Goal: Book appointment/travel/reservation

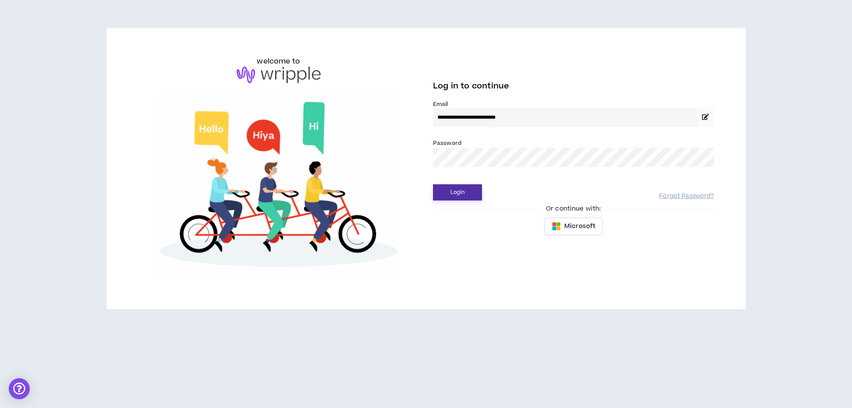
click at [457, 194] on button "Login" at bounding box center [457, 192] width 49 height 16
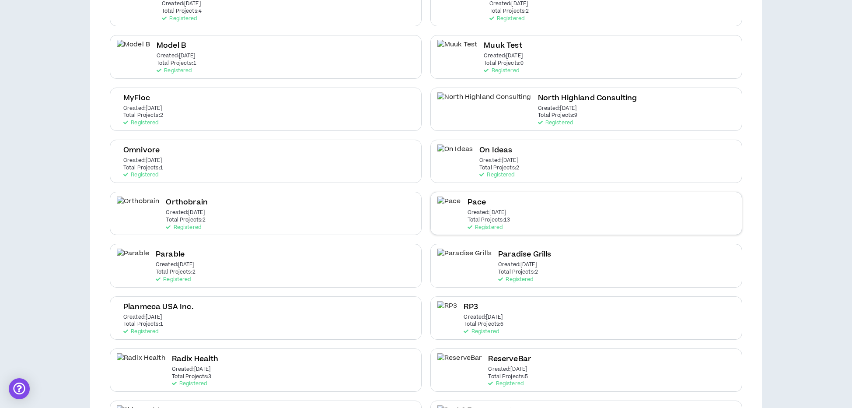
scroll to position [976, 0]
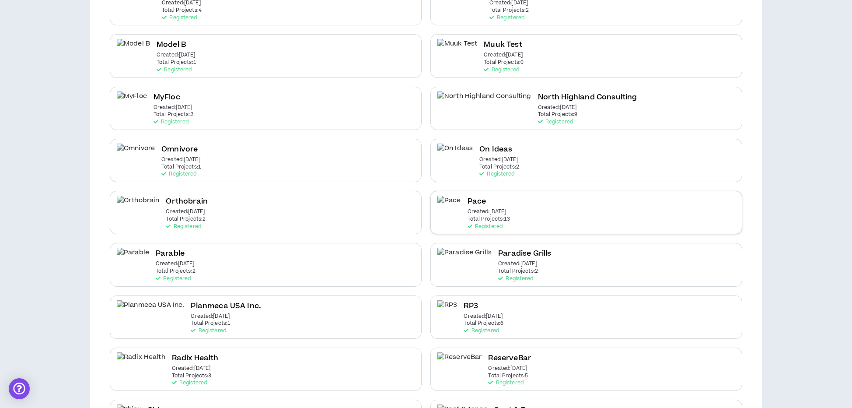
click at [507, 216] on p "Total Projects: 13" at bounding box center [489, 219] width 43 height 6
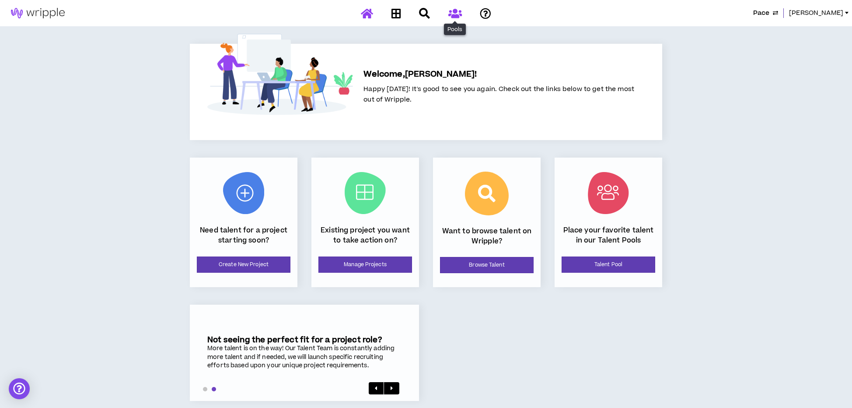
click at [454, 10] on icon at bounding box center [455, 13] width 14 height 11
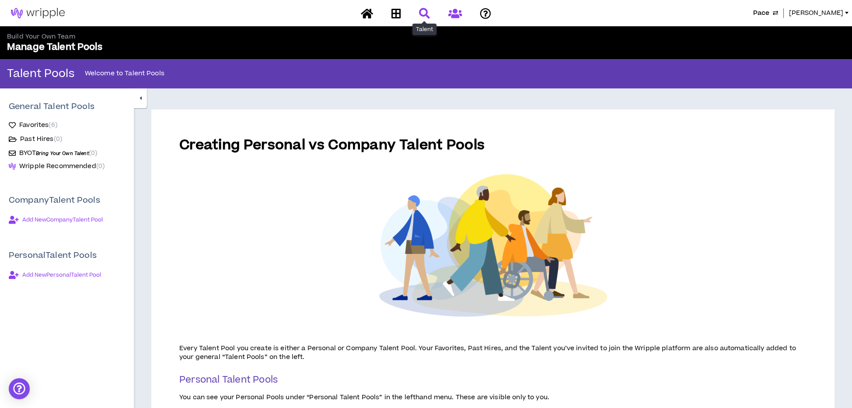
click at [422, 13] on icon at bounding box center [424, 13] width 11 height 11
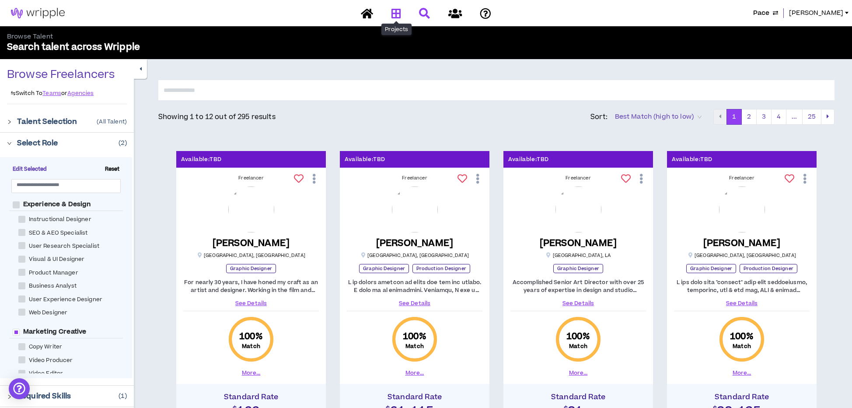
click at [394, 15] on icon at bounding box center [396, 13] width 10 height 11
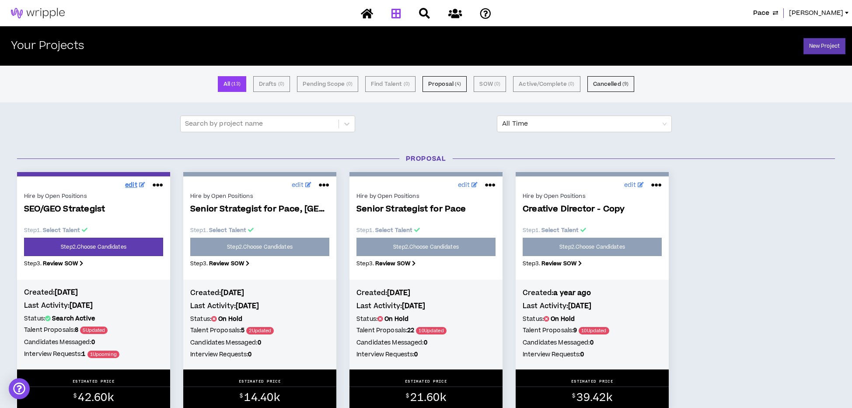
click at [136, 182] on span "edit" at bounding box center [131, 185] width 12 height 9
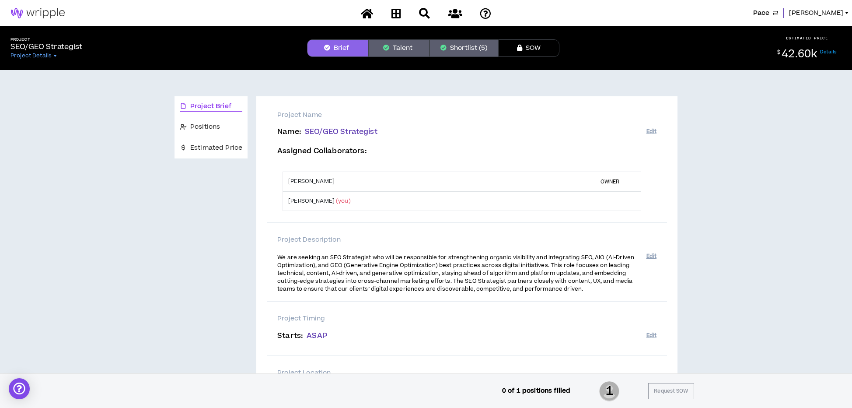
click at [458, 43] on button "Shortlist (5)" at bounding box center [464, 47] width 69 height 17
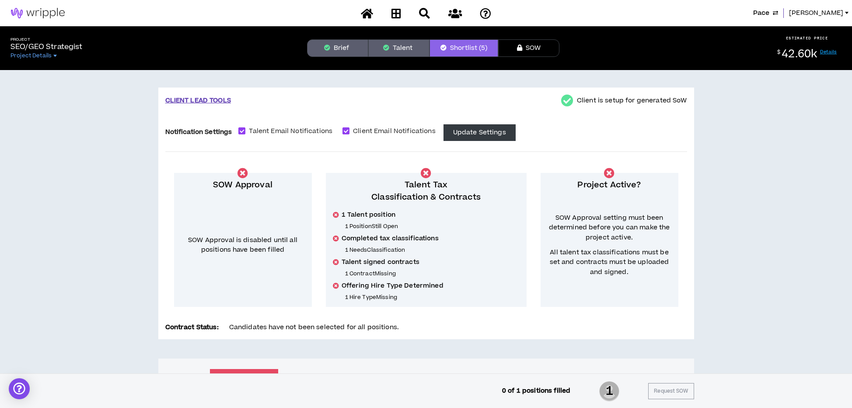
click at [461, 48] on button "Shortlist (5)" at bounding box center [464, 47] width 69 height 17
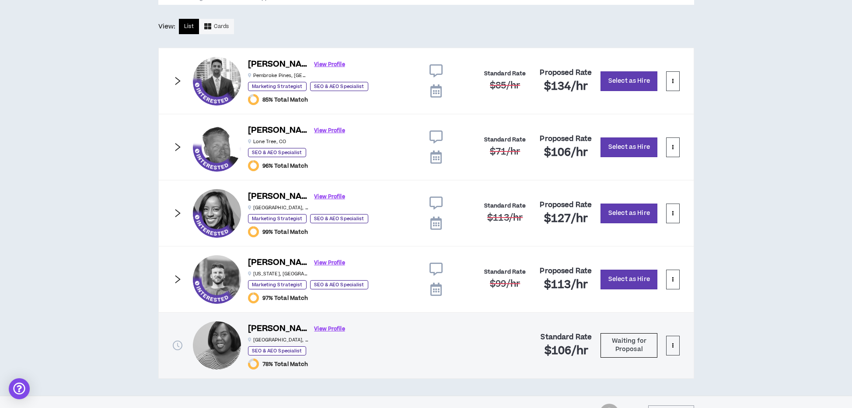
scroll to position [488, 0]
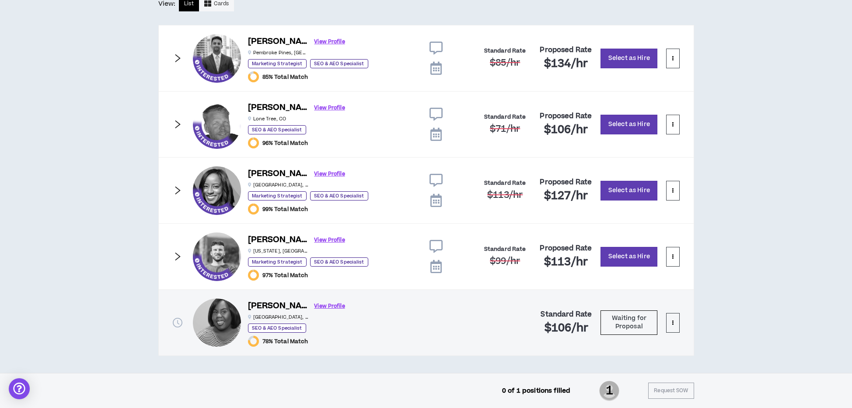
click at [434, 268] on icon at bounding box center [435, 266] width 11 height 13
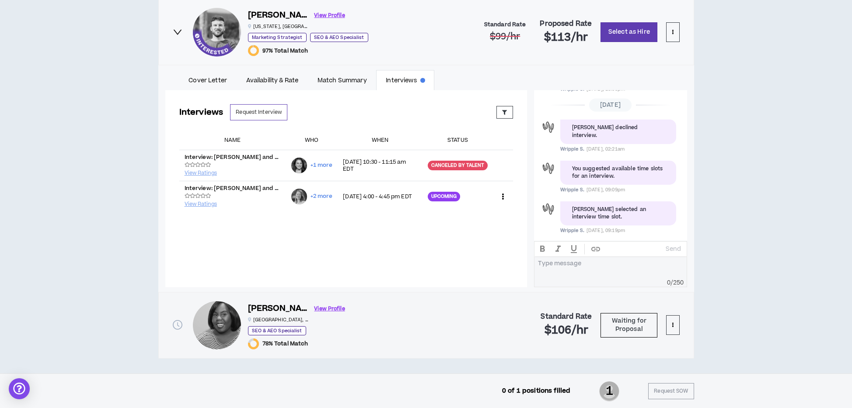
scroll to position [715, 0]
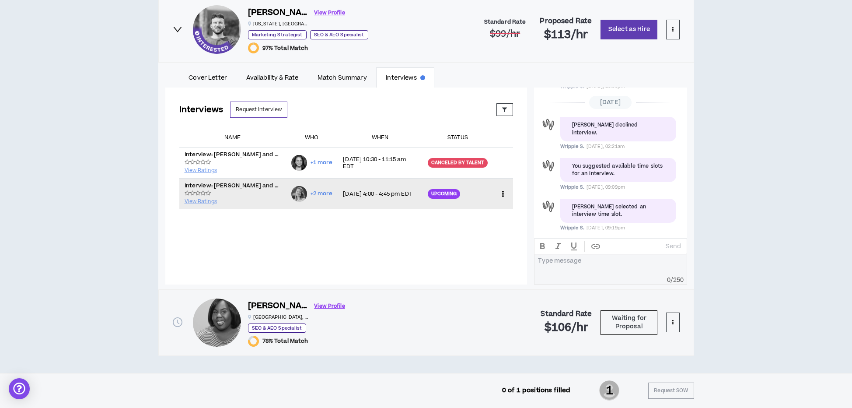
click at [402, 191] on p "[DATE] 4:00 - 4:45 pm EDT" at bounding box center [380, 193] width 74 height 7
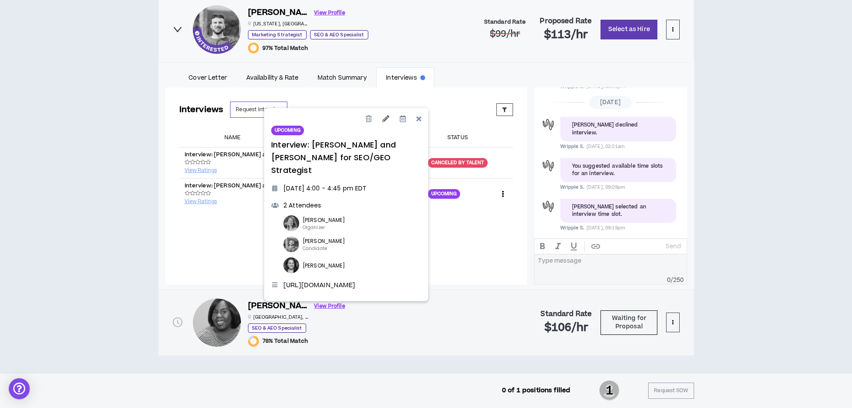
click at [383, 117] on icon at bounding box center [385, 118] width 7 height 7
select select "*******"
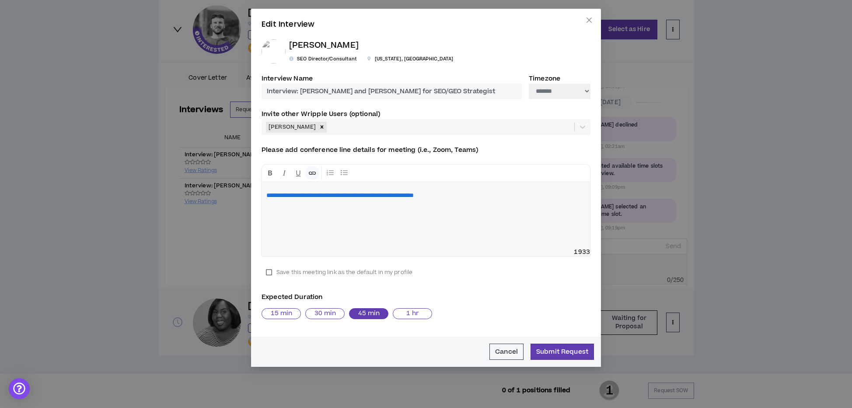
click at [533, 196] on p "**********" at bounding box center [425, 195] width 319 height 9
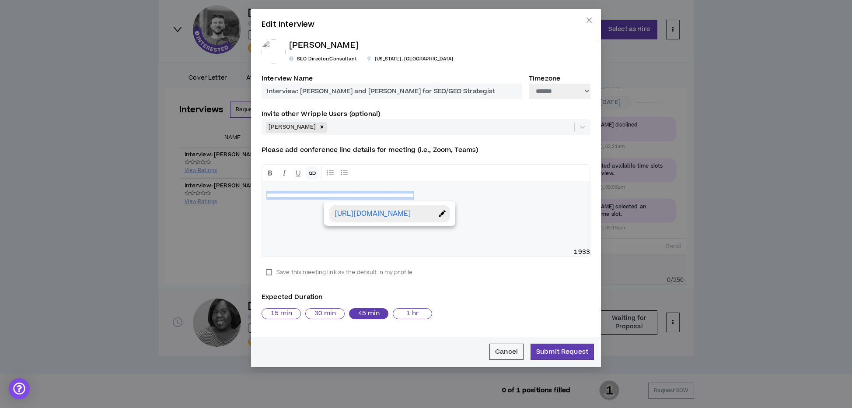
drag, startPoint x: 463, startPoint y: 199, endPoint x: 251, endPoint y: 193, distance: 212.2
click at [251, 193] on div "**********" at bounding box center [426, 188] width 350 height 358
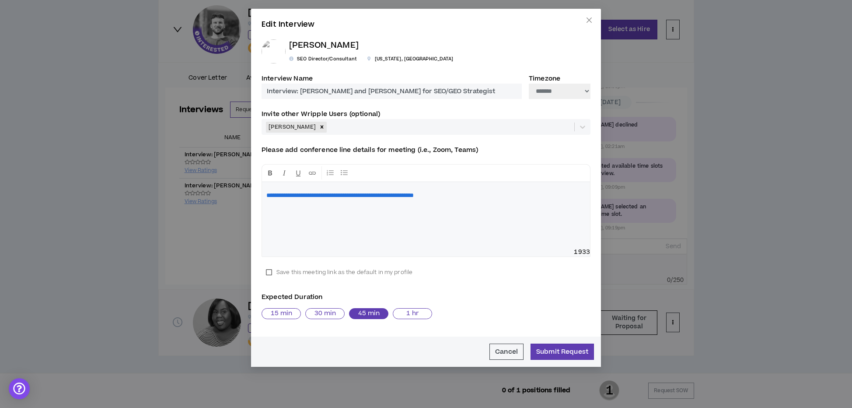
click at [269, 271] on label "Save this meeting link as the default in my profile" at bounding box center [339, 272] width 155 height 13
click at [454, 275] on div "Save this meeting link as the default in my profile" at bounding box center [426, 272] width 329 height 13
click at [505, 352] on button "Cancel" at bounding box center [506, 351] width 34 height 16
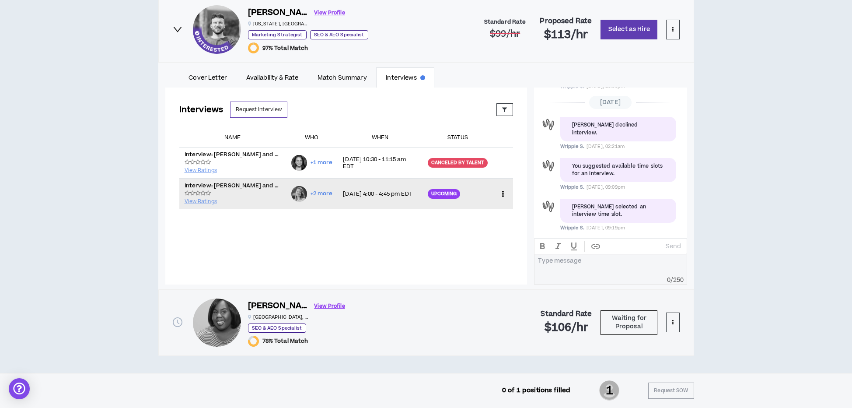
click at [503, 194] on icon at bounding box center [502, 193] width 9 height 13
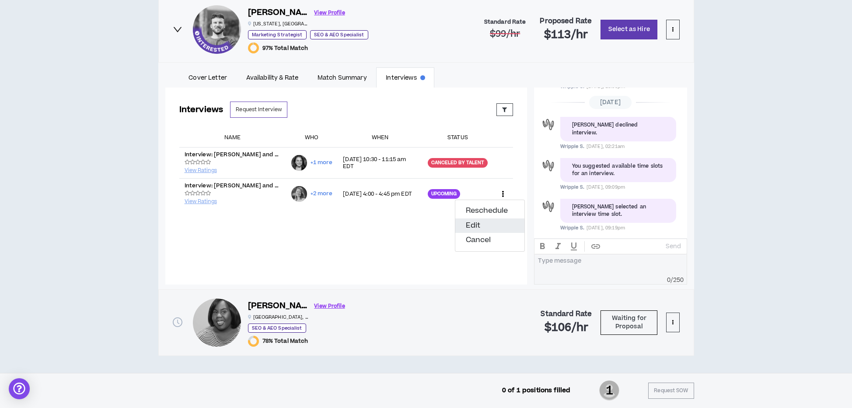
click at [481, 224] on button "Edit" at bounding box center [489, 225] width 69 height 15
select select "*******"
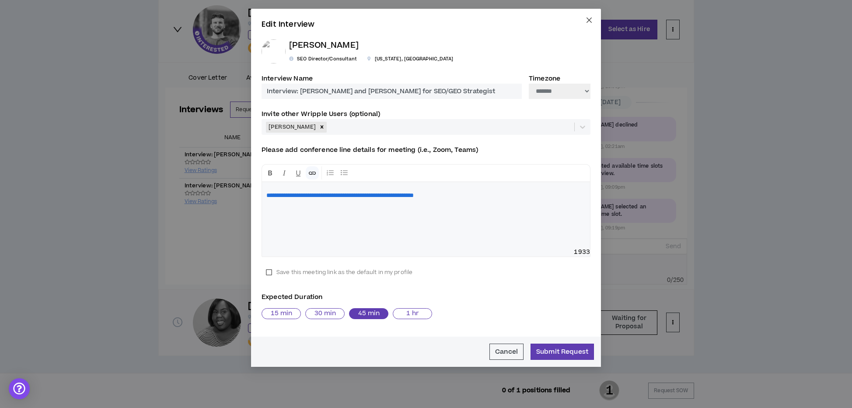
click at [591, 17] on icon "close" at bounding box center [589, 20] width 7 height 7
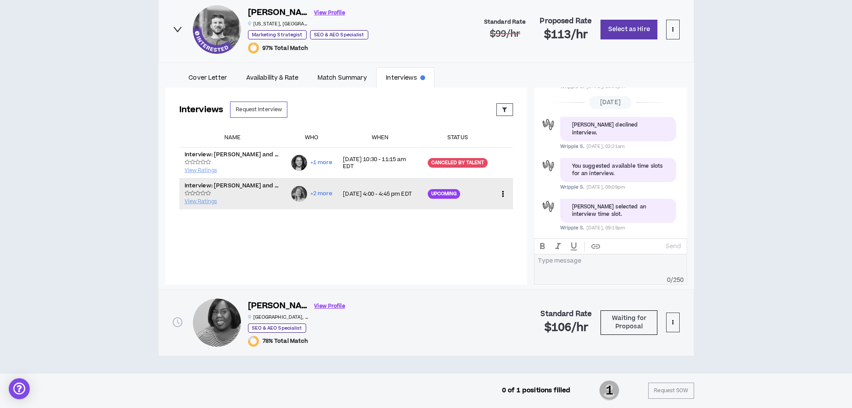
click at [510, 192] on td "Reschedule Edit Cancel" at bounding box center [503, 193] width 20 height 31
drag, startPoint x: 503, startPoint y: 218, endPoint x: 505, endPoint y: 206, distance: 11.4
click at [503, 218] on div "Interviews Request Interview Proposed Upcoming Completed Rejected Requested Res…" at bounding box center [346, 174] width 362 height 175
click at [503, 193] on icon at bounding box center [502, 193] width 9 height 13
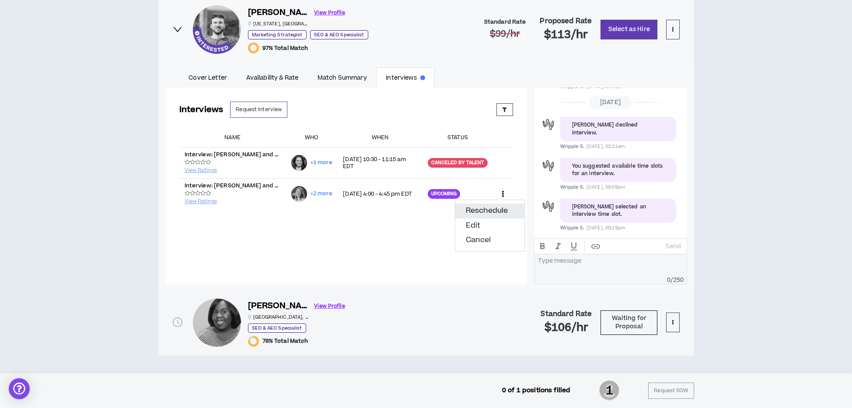
click at [486, 211] on button "Reschedule" at bounding box center [489, 210] width 69 height 15
select select "*******"
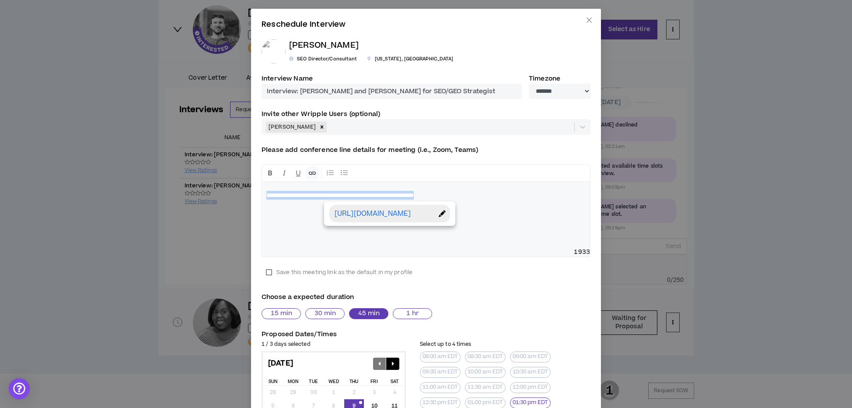
drag, startPoint x: 530, startPoint y: 195, endPoint x: 257, endPoint y: 192, distance: 272.9
click at [257, 192] on div "**********" at bounding box center [426, 296] width 350 height 574
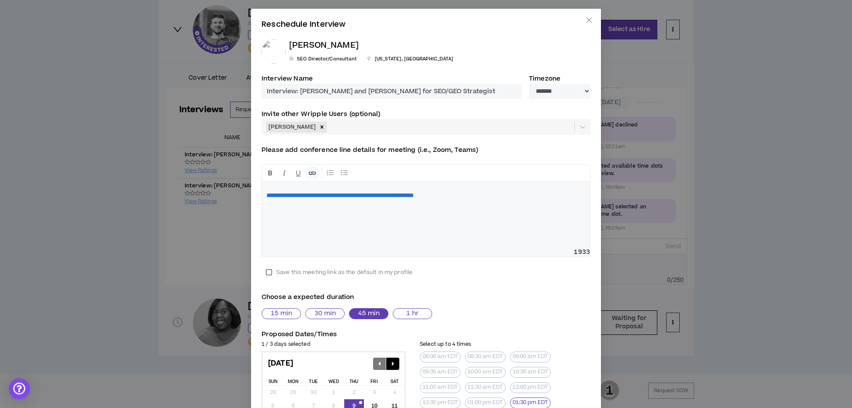
click at [345, 228] on div "**********" at bounding box center [426, 215] width 328 height 66
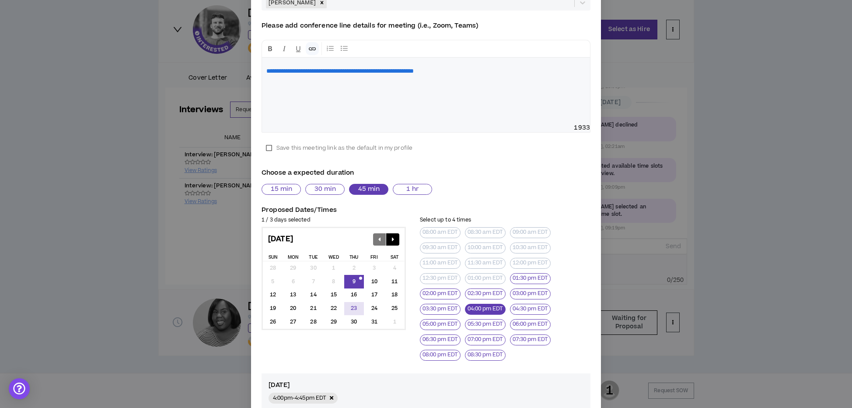
scroll to position [136, 0]
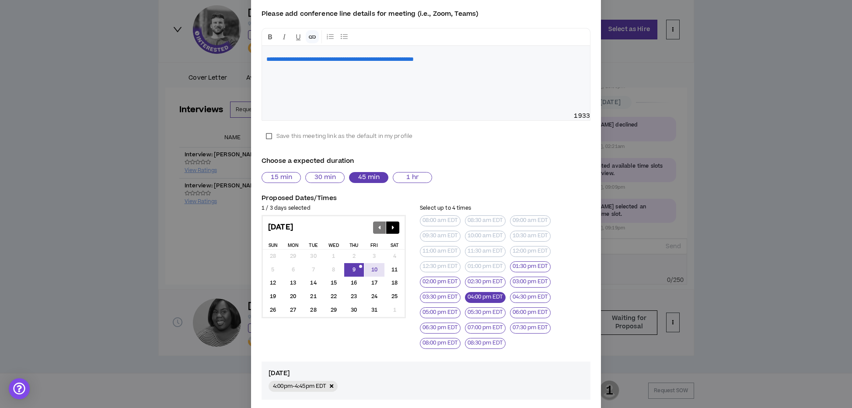
click at [375, 268] on div "10" at bounding box center [374, 270] width 20 height 14
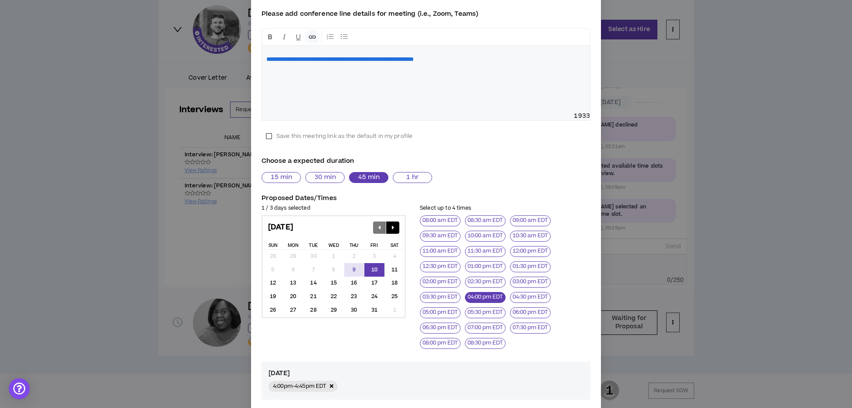
click at [486, 297] on button "04:00 pm EDT" at bounding box center [485, 297] width 41 height 11
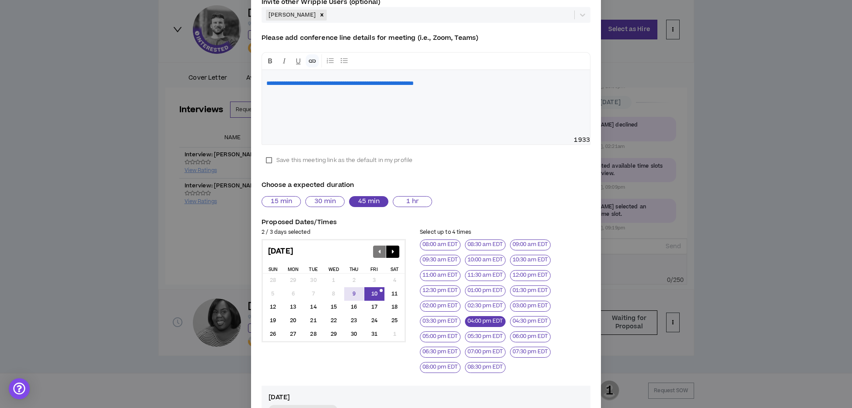
click at [268, 98] on div "**********" at bounding box center [426, 103] width 328 height 66
click at [532, 81] on p "**********" at bounding box center [425, 83] width 319 height 9
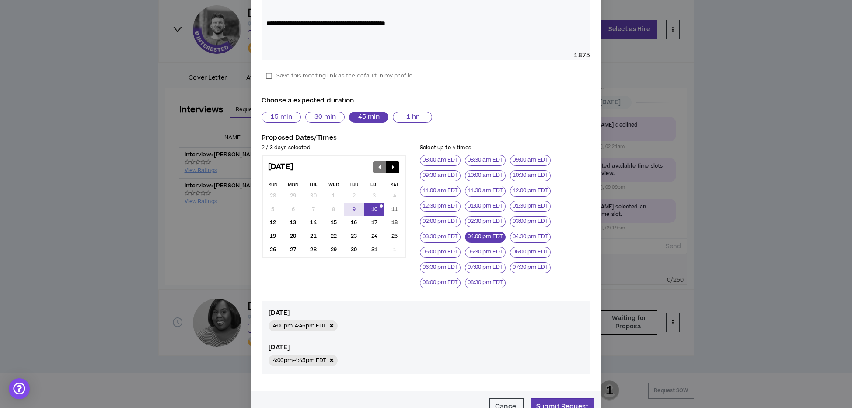
scroll to position [205, 0]
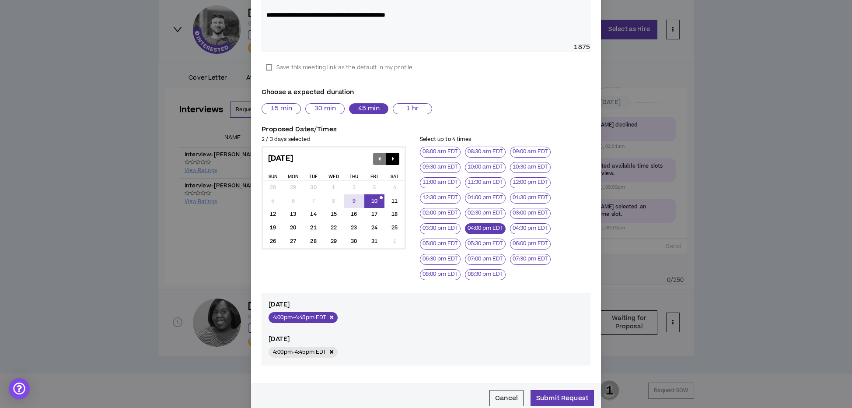
click at [333, 317] on icon "button" at bounding box center [331, 316] width 3 height 5
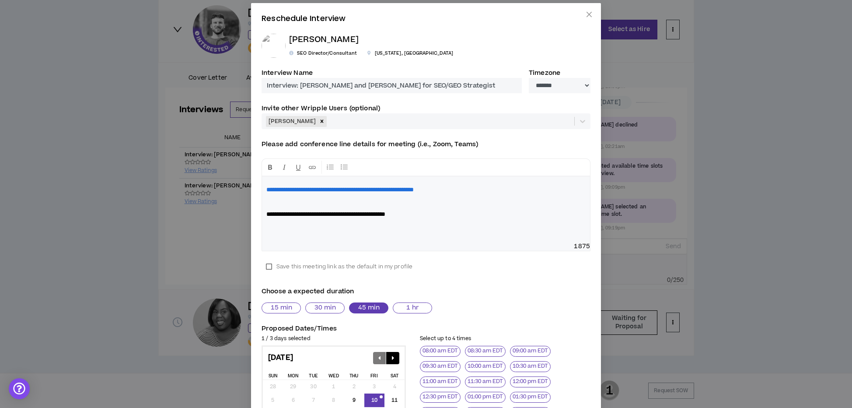
scroll to position [0, 0]
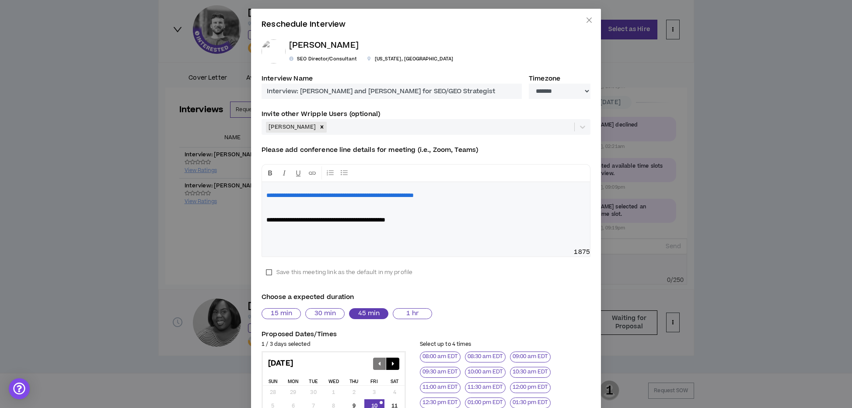
click at [268, 271] on label "Save this meeting link as the default in my profile" at bounding box center [339, 272] width 155 height 13
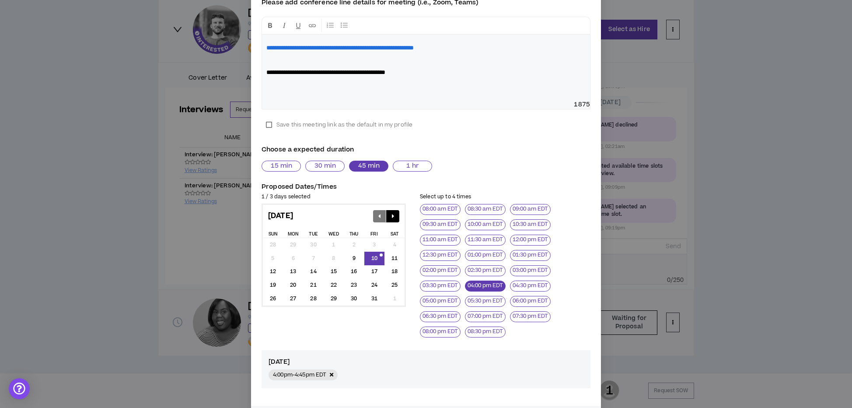
scroll to position [186, 0]
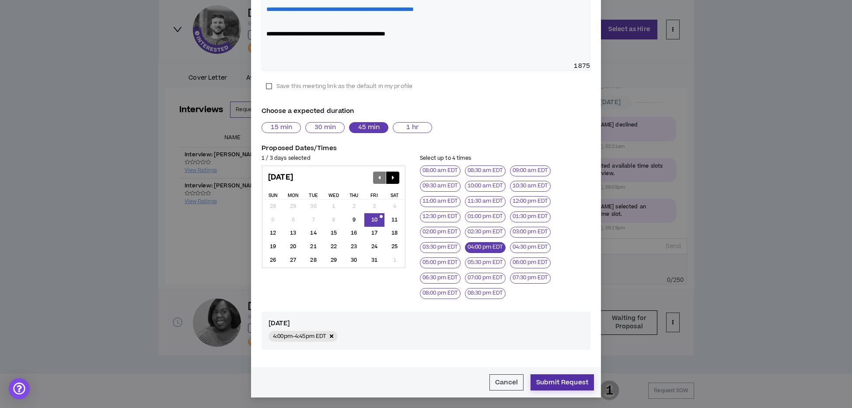
click at [565, 385] on button "Submit Request" at bounding box center [562, 382] width 63 height 16
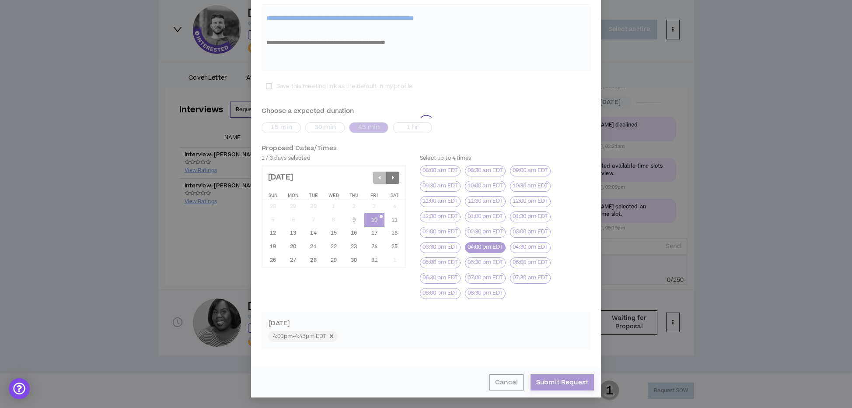
scroll to position [164, 0]
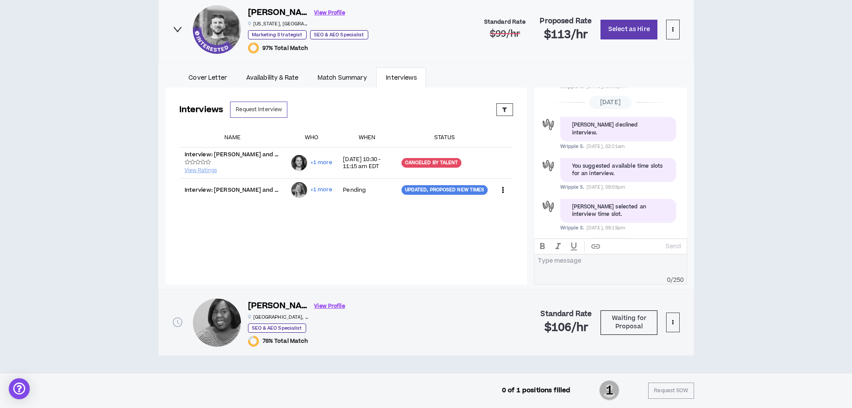
scroll to position [470, 0]
